Goal: Book appointment/travel/reservation

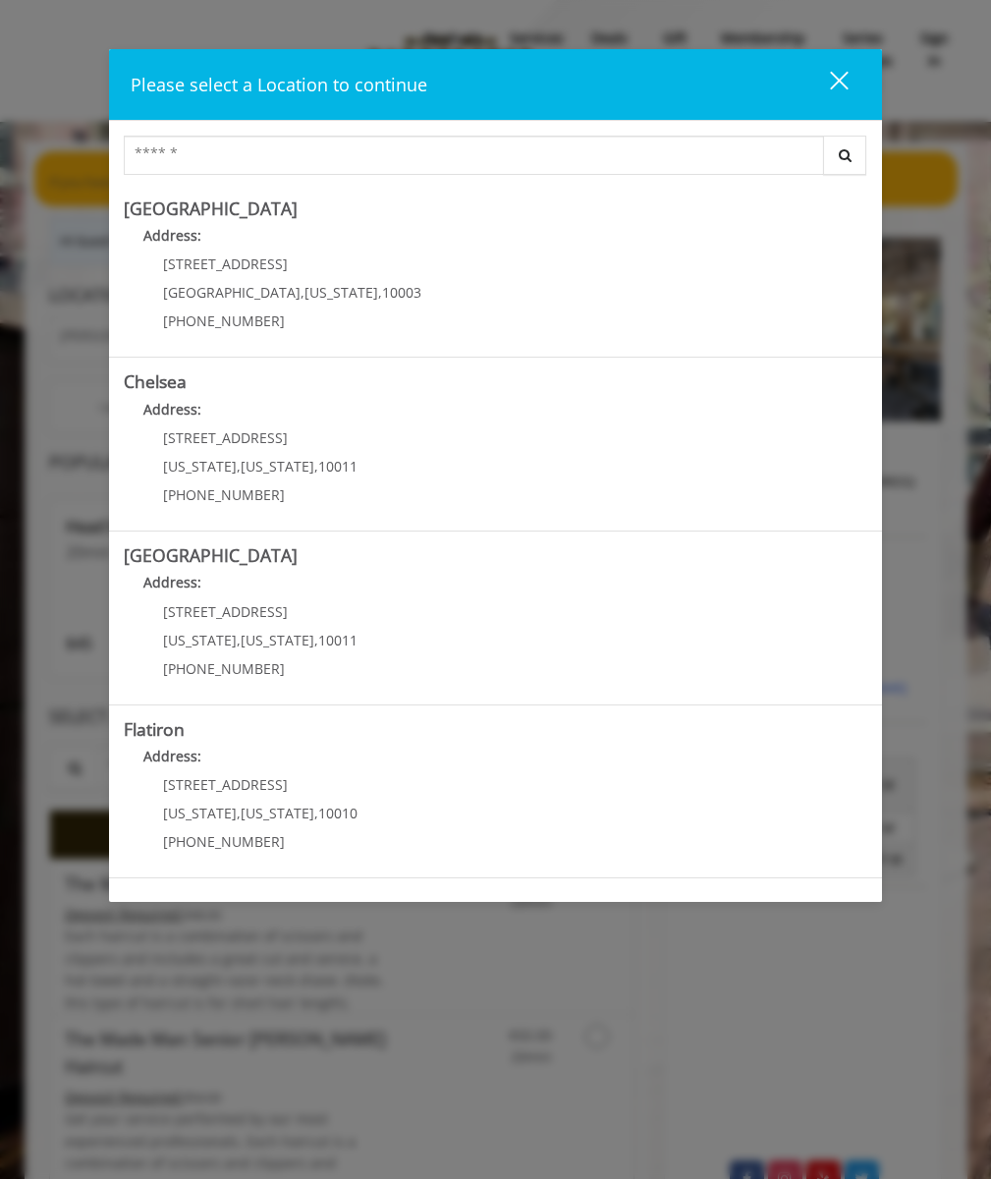
click at [489, 270] on Village "[GEOGRAPHIC_DATA] Address: [STREET_ADDRESS][US_STATE] (212) 598-1840" at bounding box center [496, 270] width 744 height 143
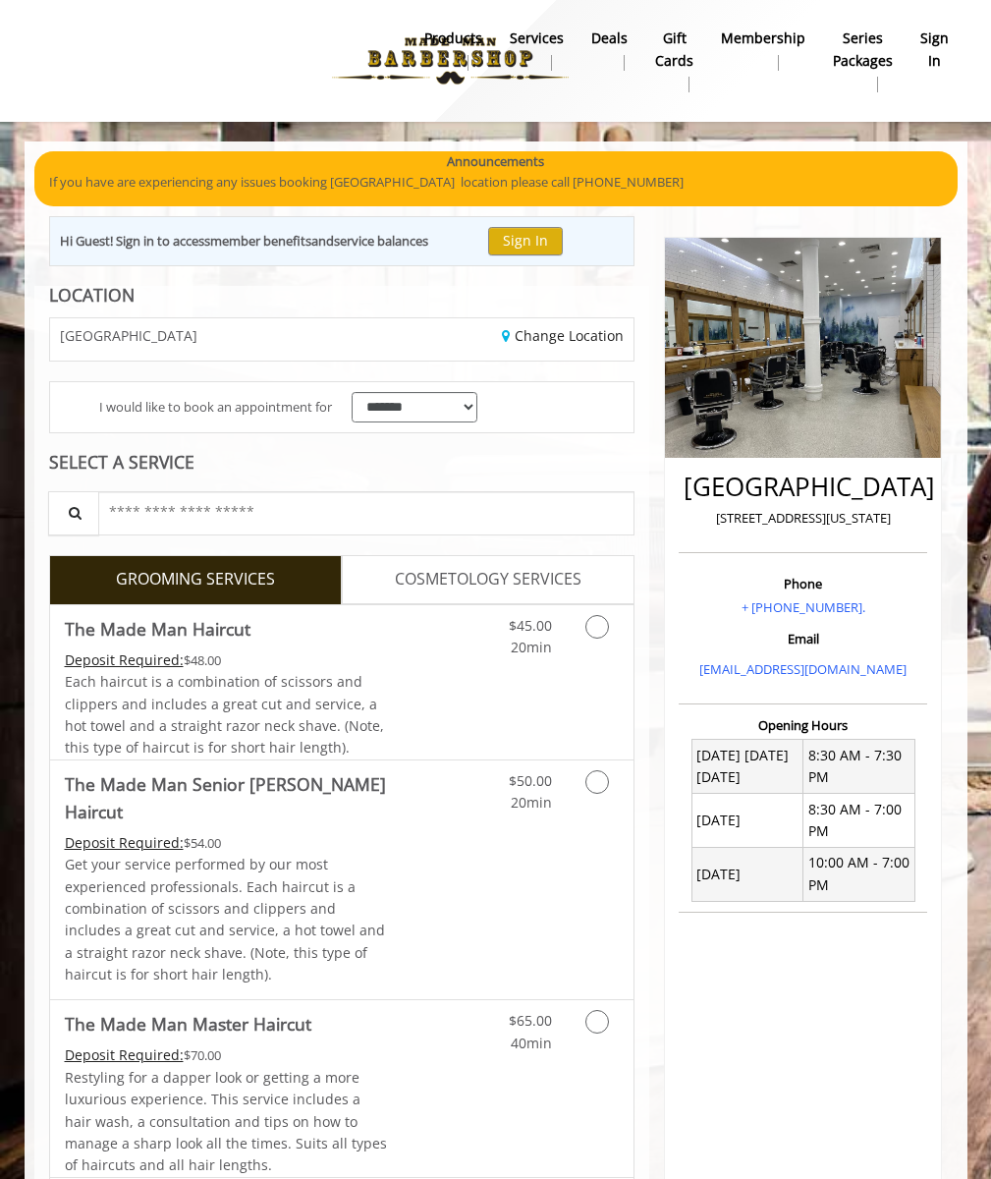
click at [227, 682] on span "Each haircut is a combination of scissors and clippers and includes a great cut…" at bounding box center [224, 714] width 319 height 84
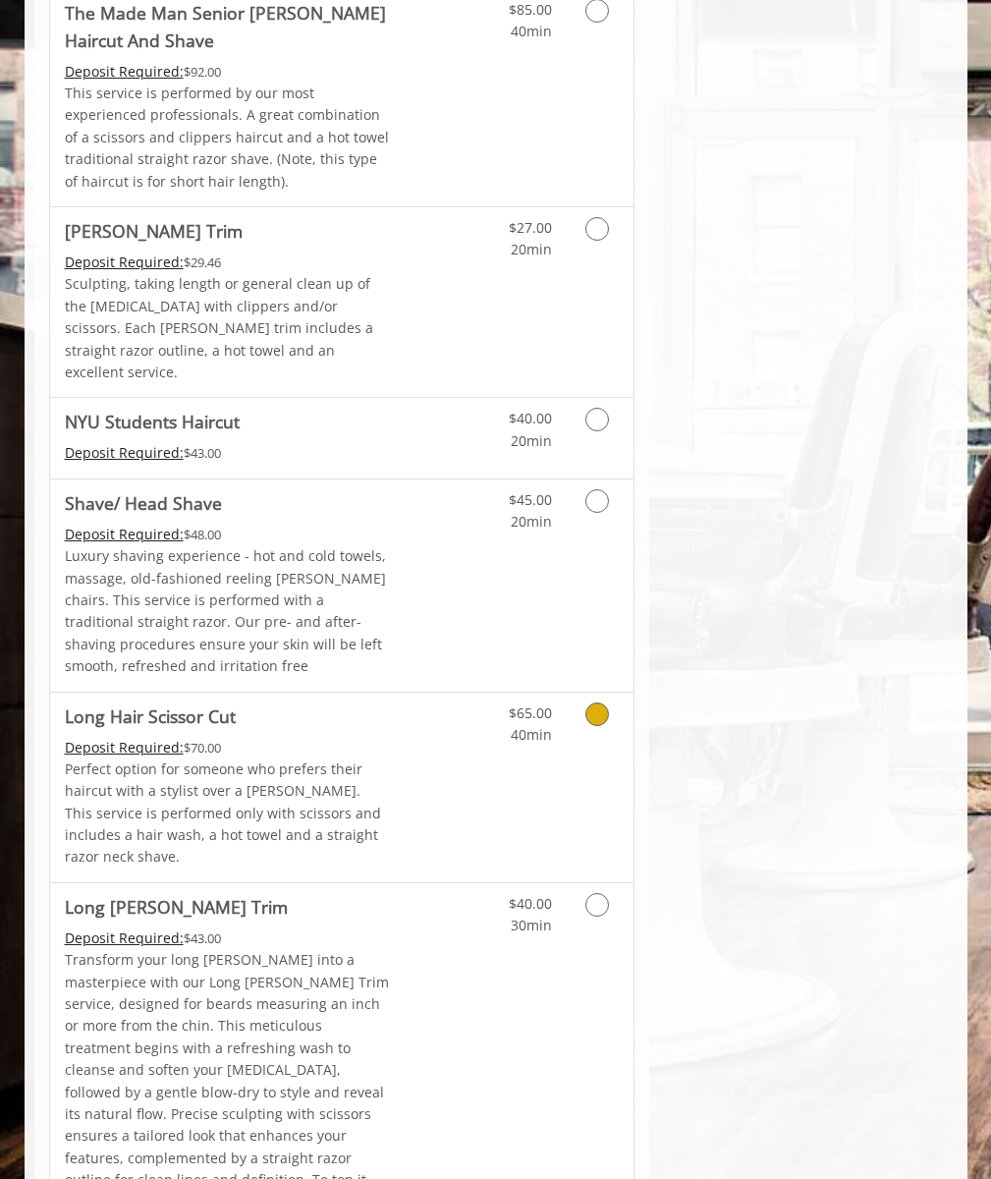
scroll to position [3070, 0]
